Goal: Communication & Community: Answer question/provide support

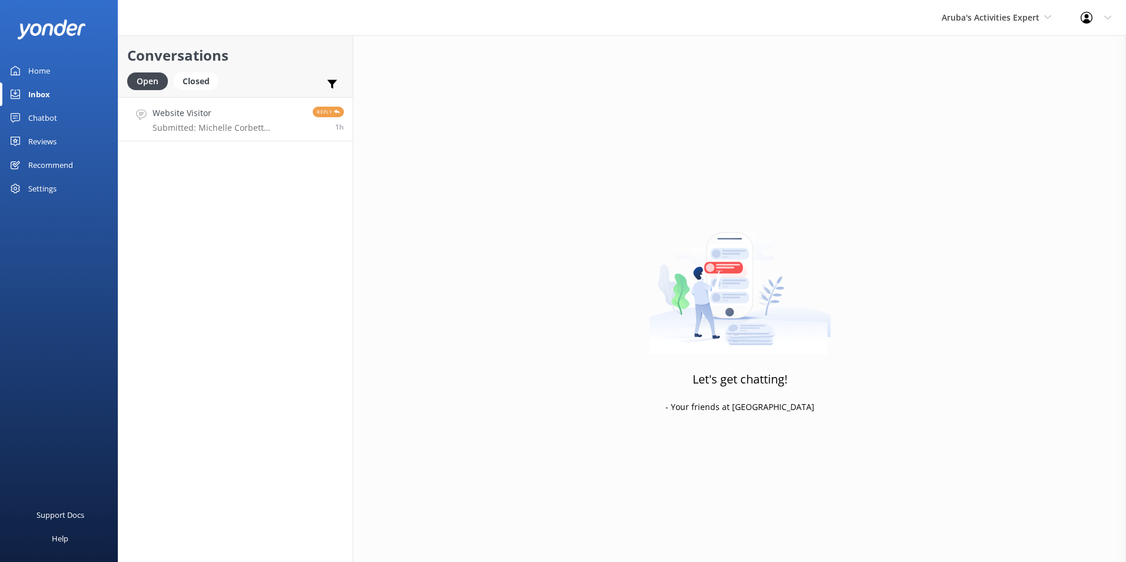
click at [193, 110] on h4 "Website Visitor" at bounding box center [228, 113] width 151 height 13
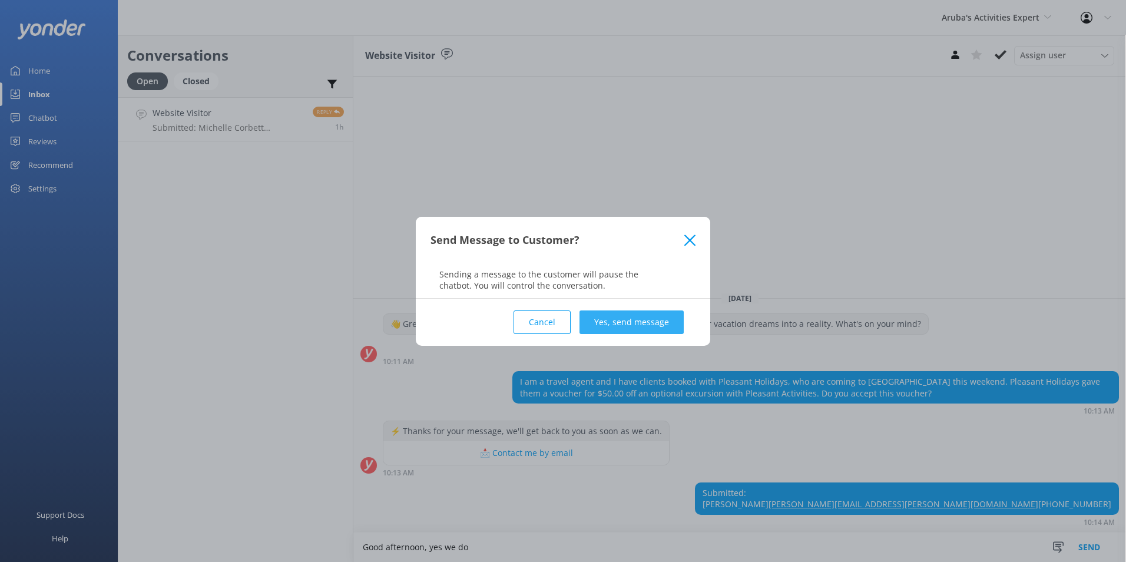
type textarea "Good afternoon, yes we do"
click at [649, 316] on button "Yes, send message" at bounding box center [632, 322] width 104 height 24
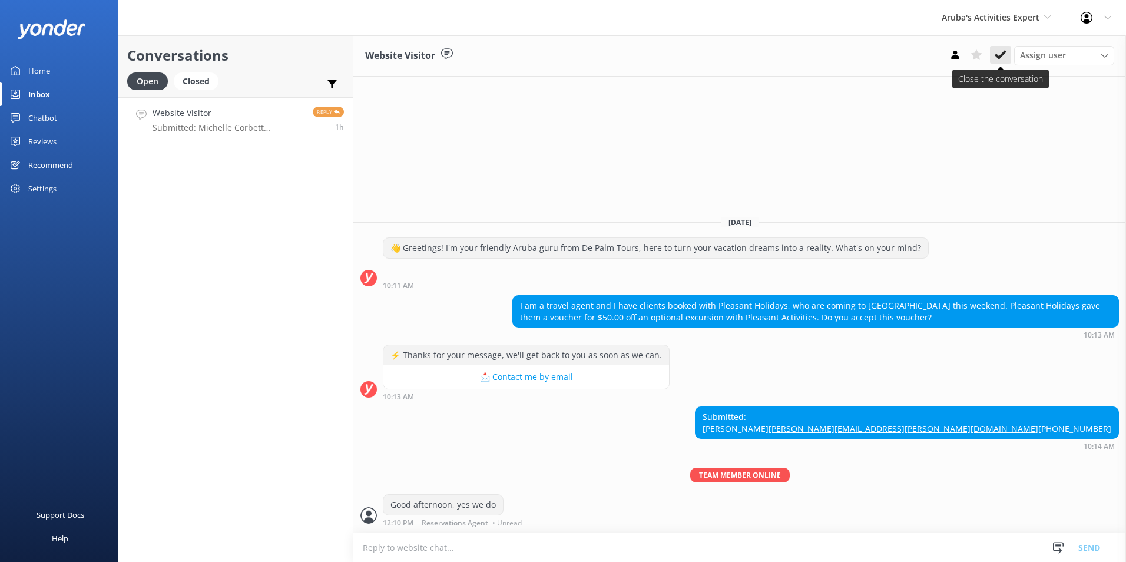
click at [1006, 52] on button at bounding box center [1000, 55] width 21 height 18
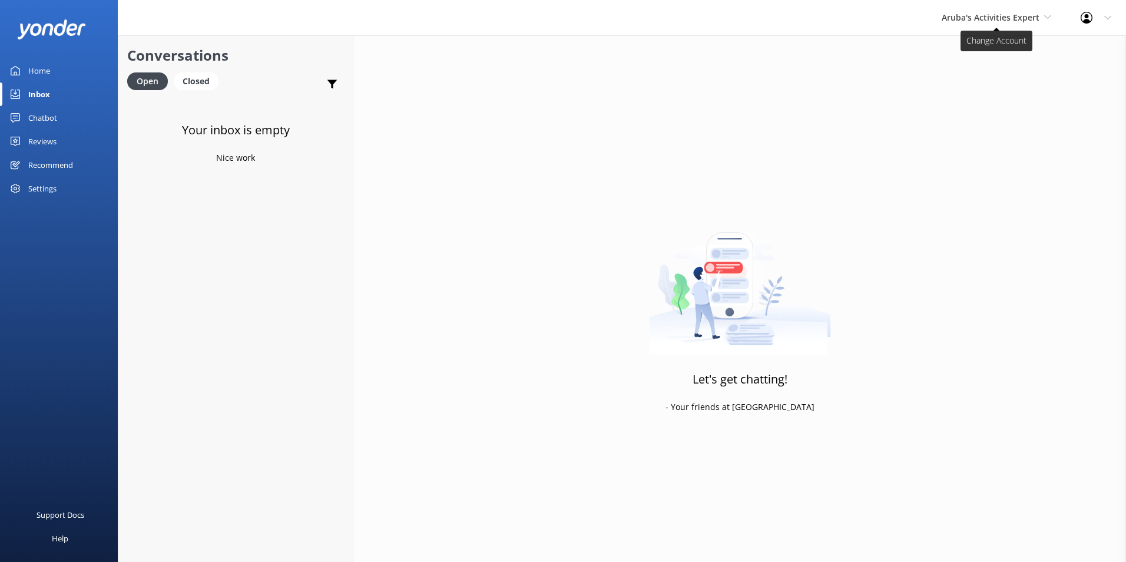
click at [1010, 21] on span "Aruba's Activities Expert" at bounding box center [991, 17] width 98 height 11
click at [984, 50] on link "De [GEOGRAPHIC_DATA]" at bounding box center [986, 49] width 118 height 28
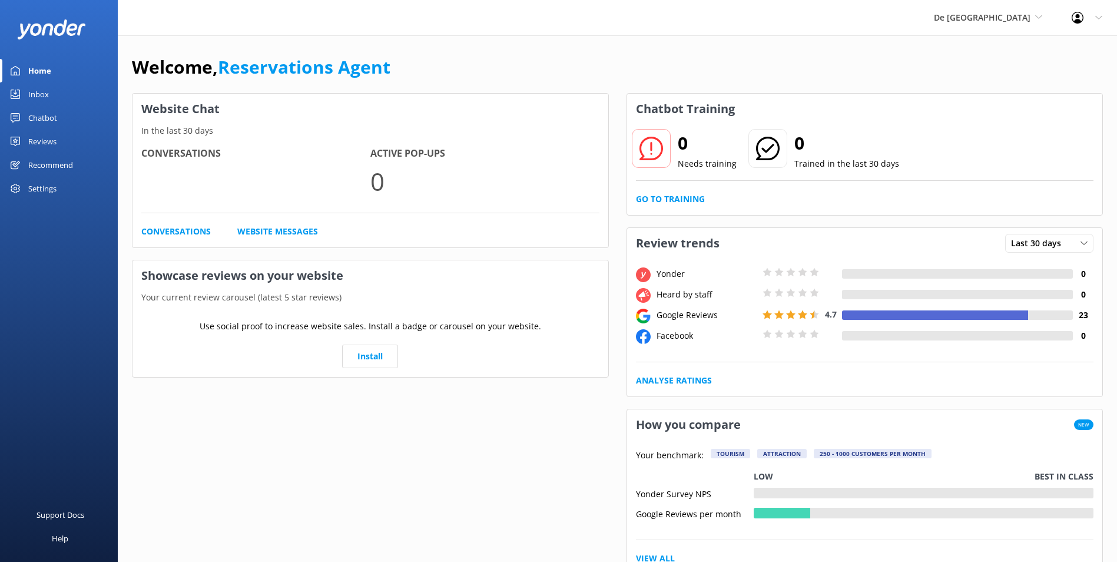
click at [42, 87] on div "Inbox" at bounding box center [38, 94] width 21 height 24
